Goal: Find specific page/section: Find specific page/section

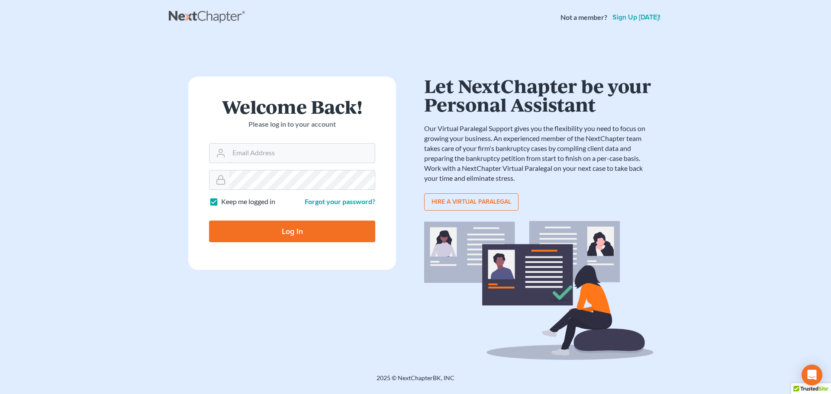
type input "[PERSON_NAME][EMAIL_ADDRESS][DOMAIN_NAME]"
click at [261, 233] on input "Log In" at bounding box center [292, 232] width 166 height 22
type input "Thinking..."
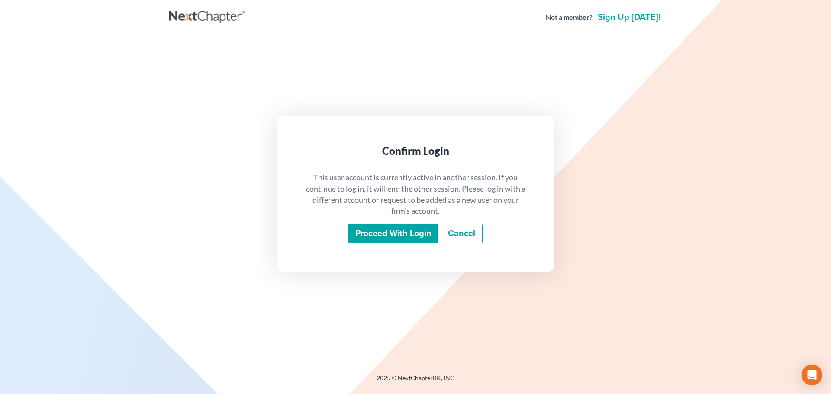
click at [397, 232] on input "Proceed with login" at bounding box center [393, 234] width 90 height 20
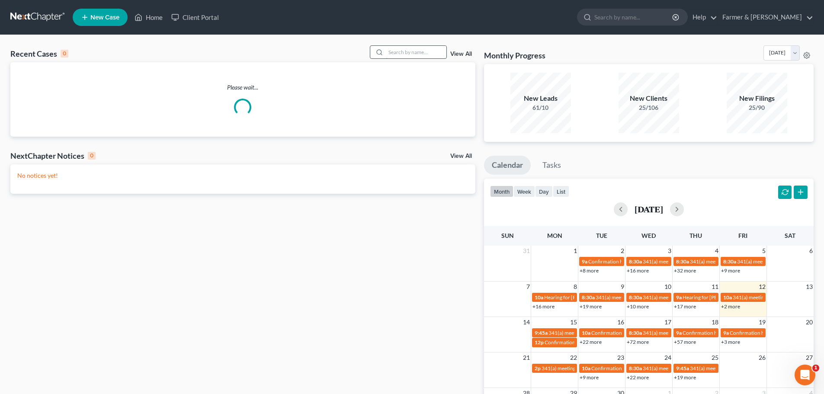
click at [401, 49] on input "search" at bounding box center [416, 52] width 61 height 13
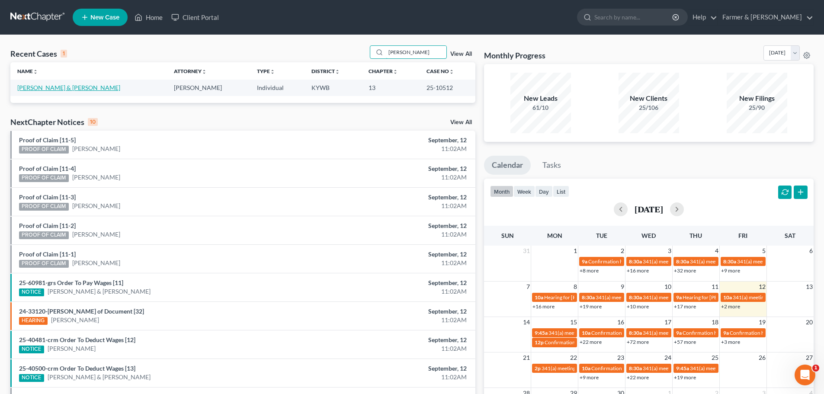
type input "shawn fitts"
click at [45, 91] on link "Fitts, Shawn & Lisa" at bounding box center [68, 87] width 103 height 7
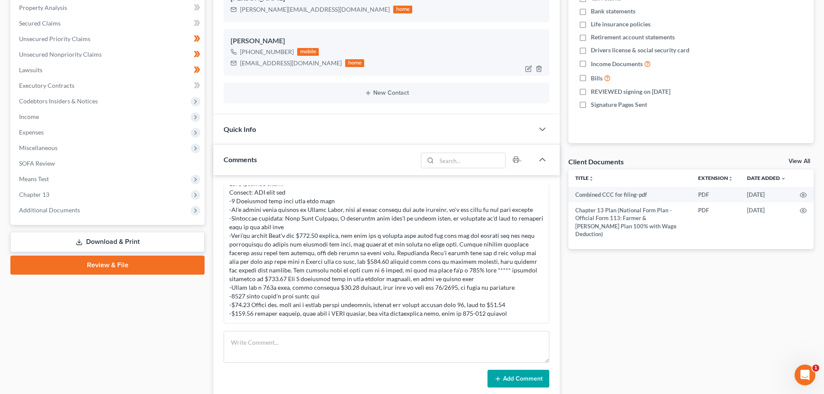
scroll to position [202, 0]
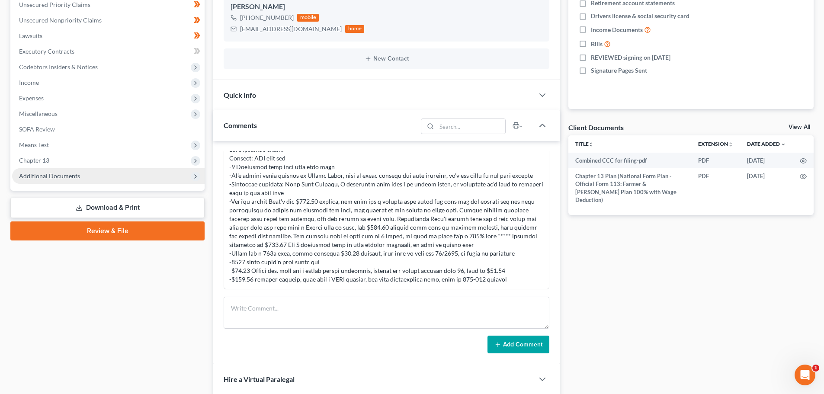
click at [54, 178] on span "Additional Documents" at bounding box center [49, 175] width 61 height 7
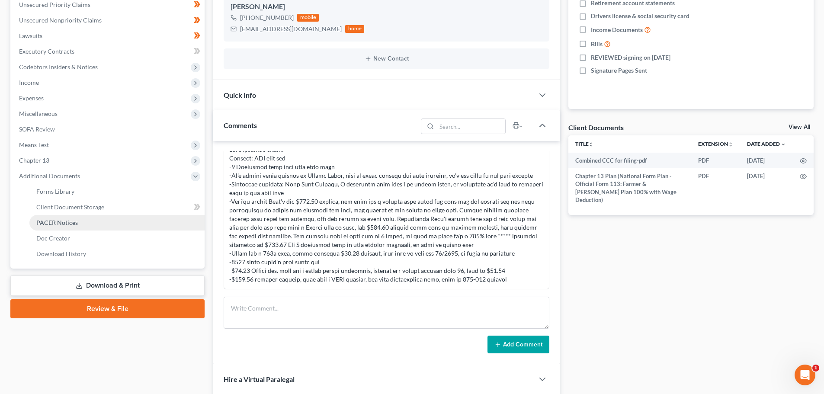
click at [70, 221] on span "PACER Notices" at bounding box center [57, 222] width 42 height 7
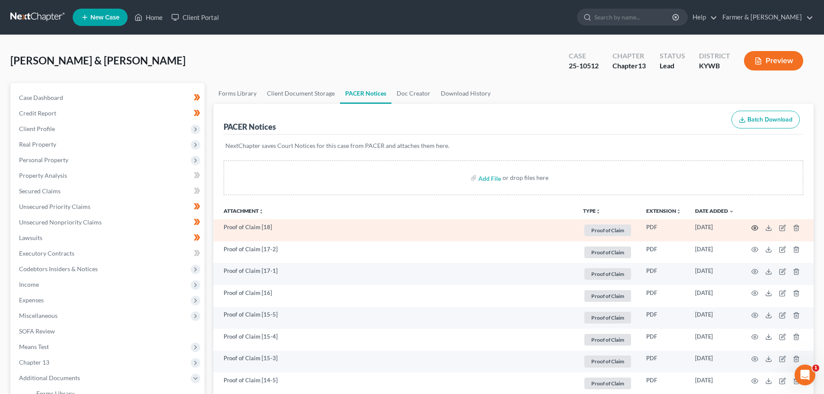
click at [754, 228] on icon "button" at bounding box center [755, 228] width 7 height 7
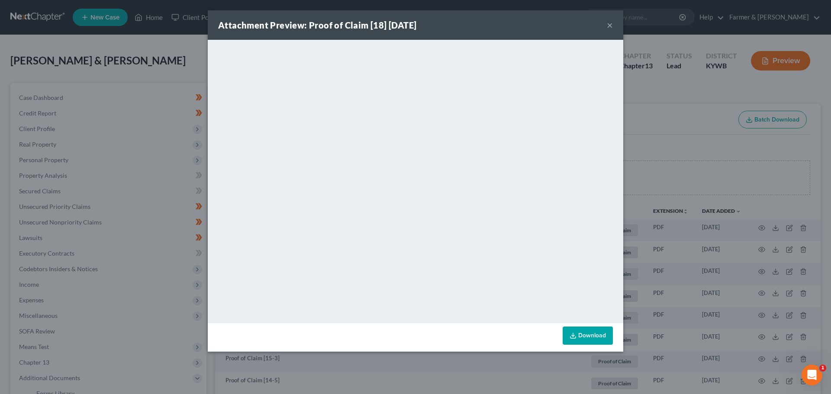
click at [611, 27] on button "×" at bounding box center [610, 25] width 6 height 10
